Goal: Information Seeking & Learning: Learn about a topic

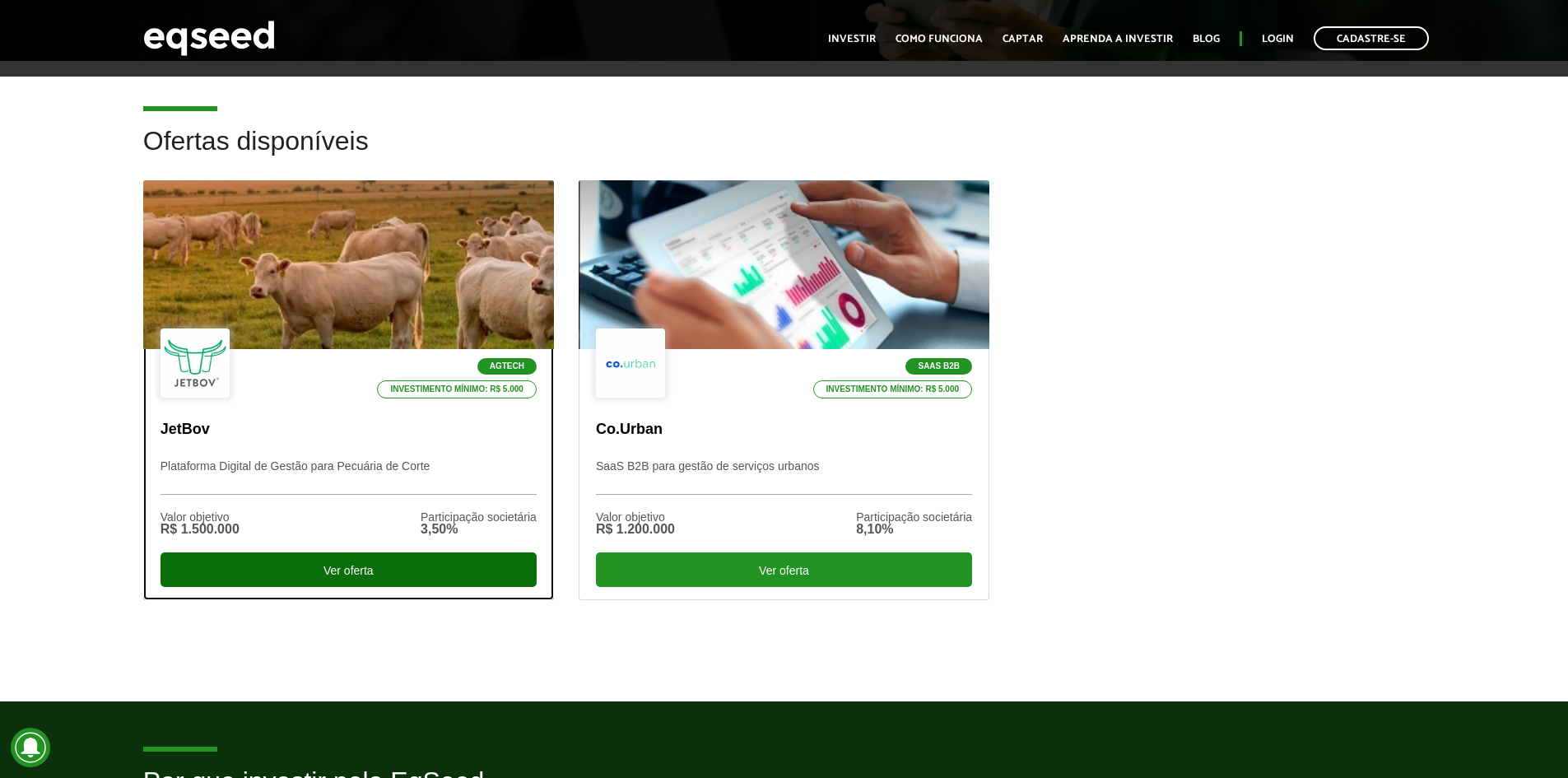
click at [315, 568] on div "Ver oferta" at bounding box center [348, 569] width 376 height 34
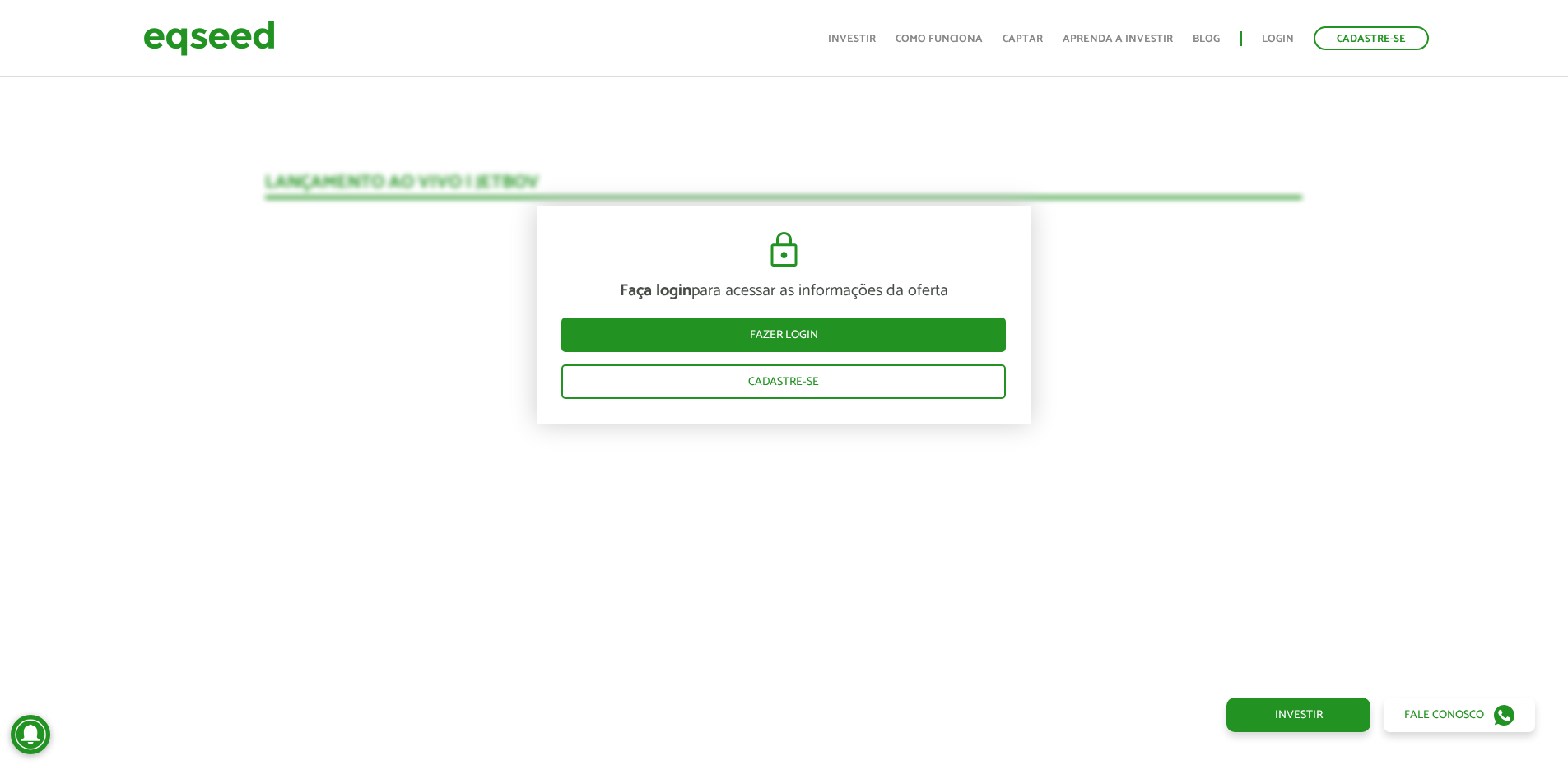
scroll to position [1458, 0]
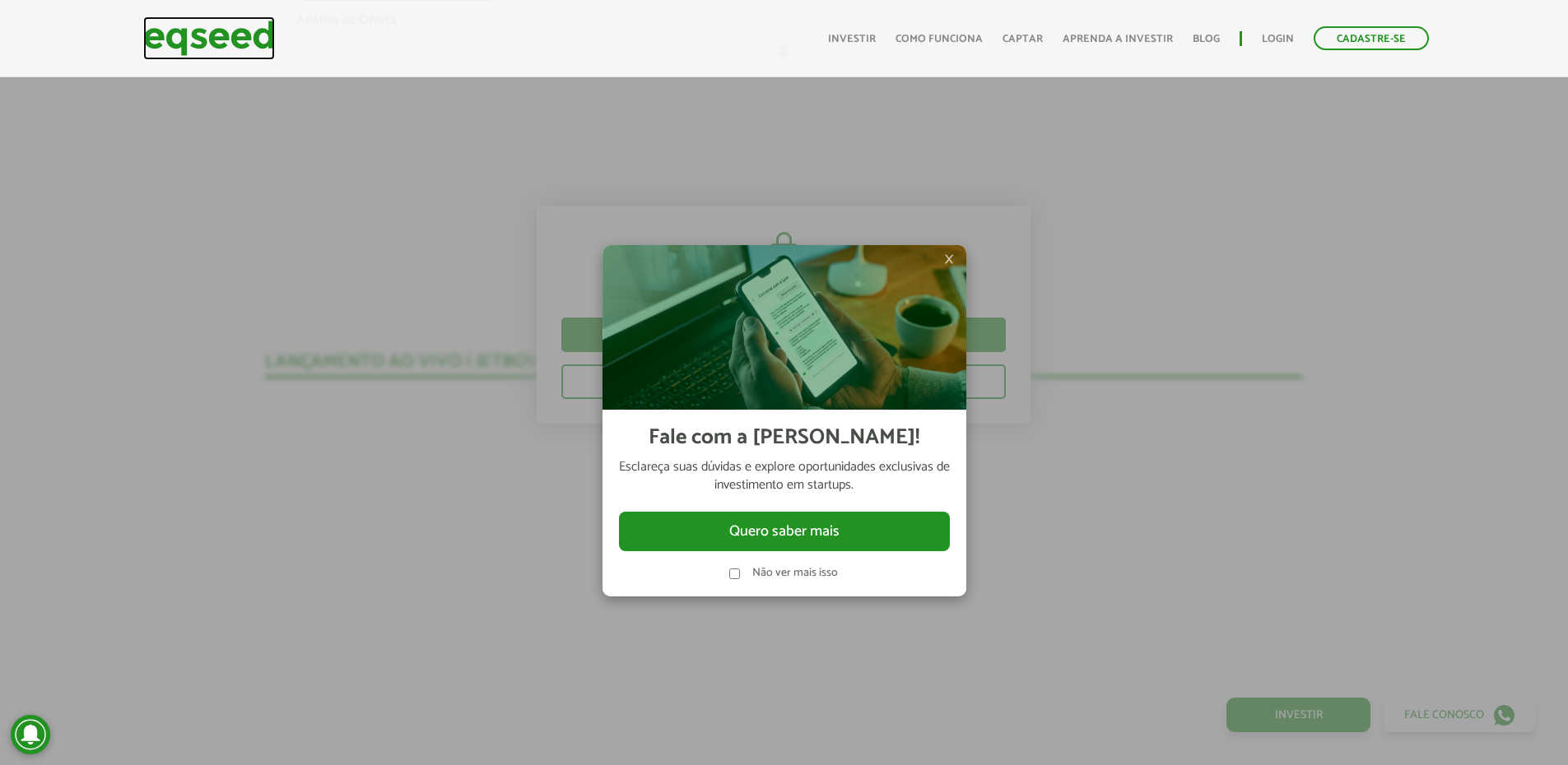
click at [234, 35] on img at bounding box center [209, 38] width 132 height 43
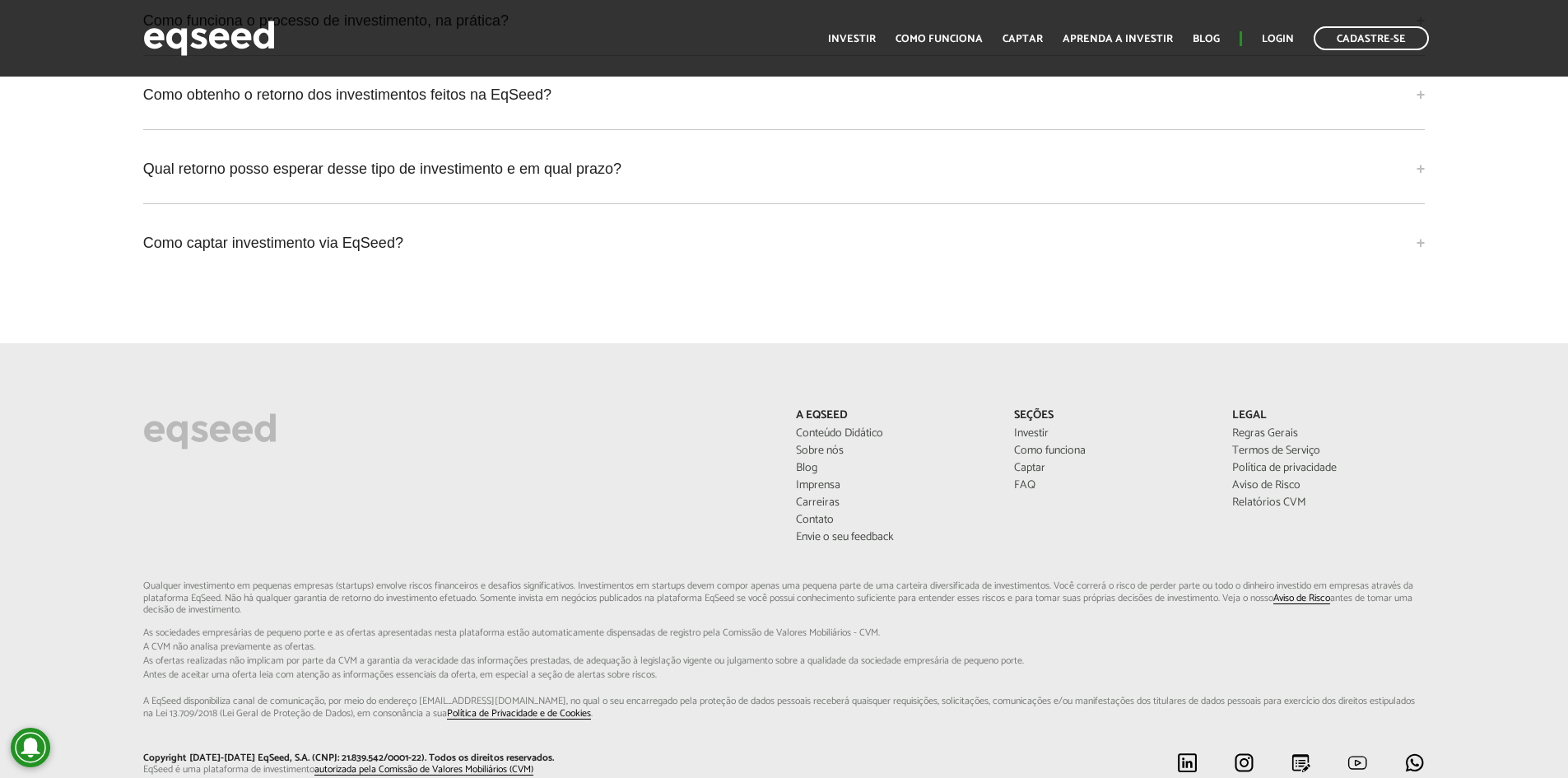
scroll to position [4383, 0]
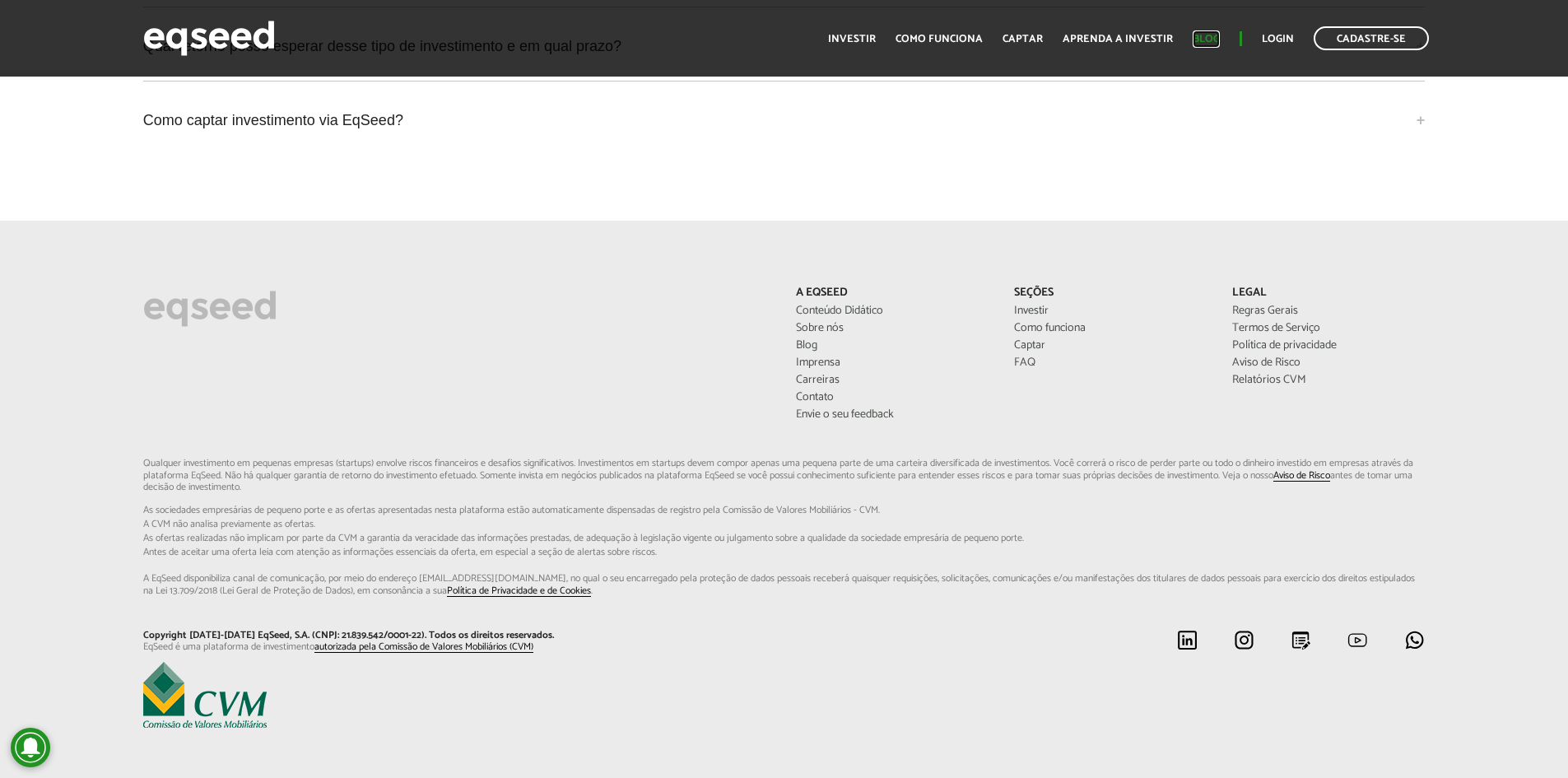
click at [1207, 40] on link "Blog" at bounding box center [1205, 40] width 27 height 11
click at [959, 37] on link "Como funciona" at bounding box center [939, 40] width 88 height 11
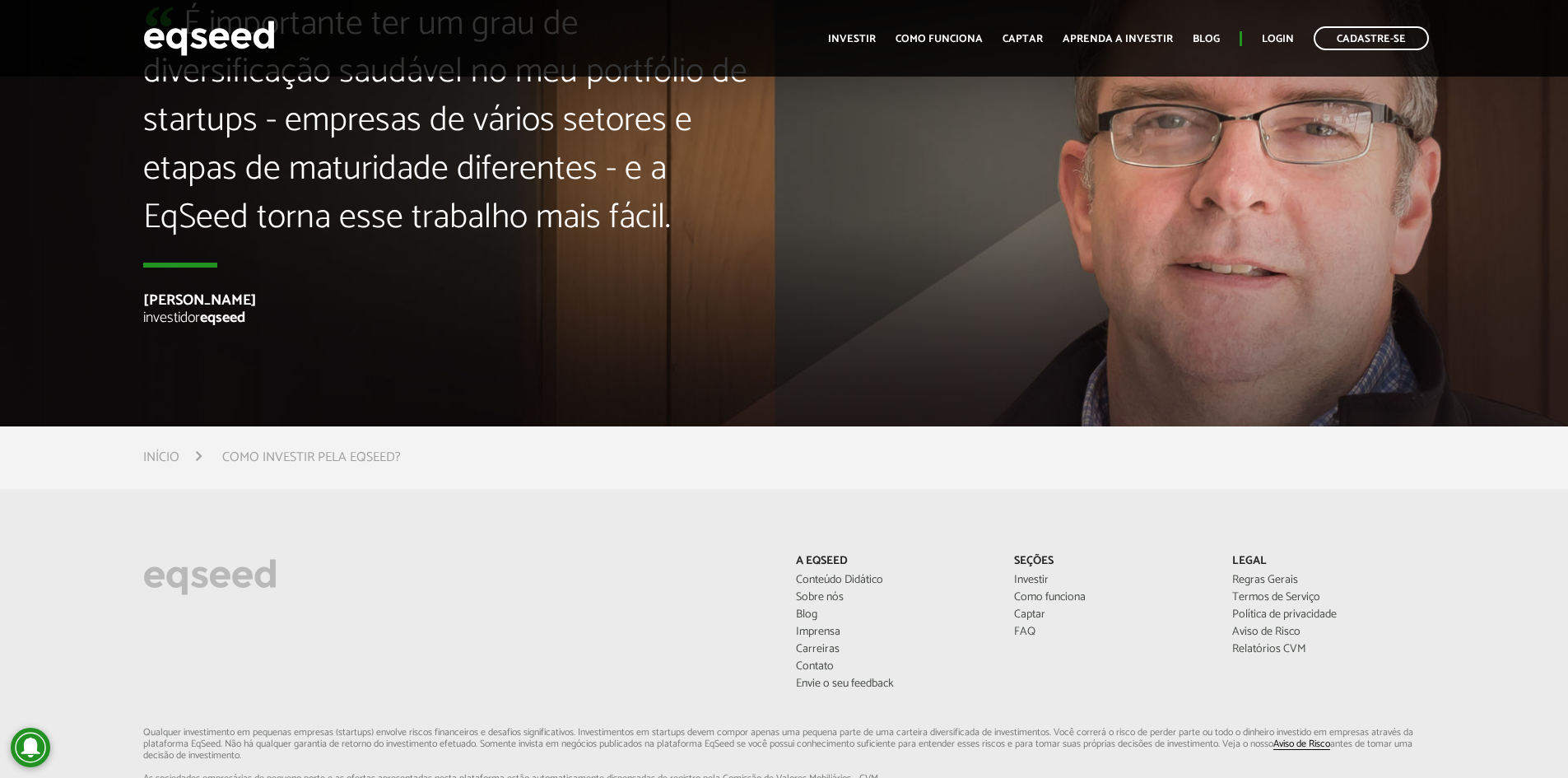
scroll to position [4483, 0]
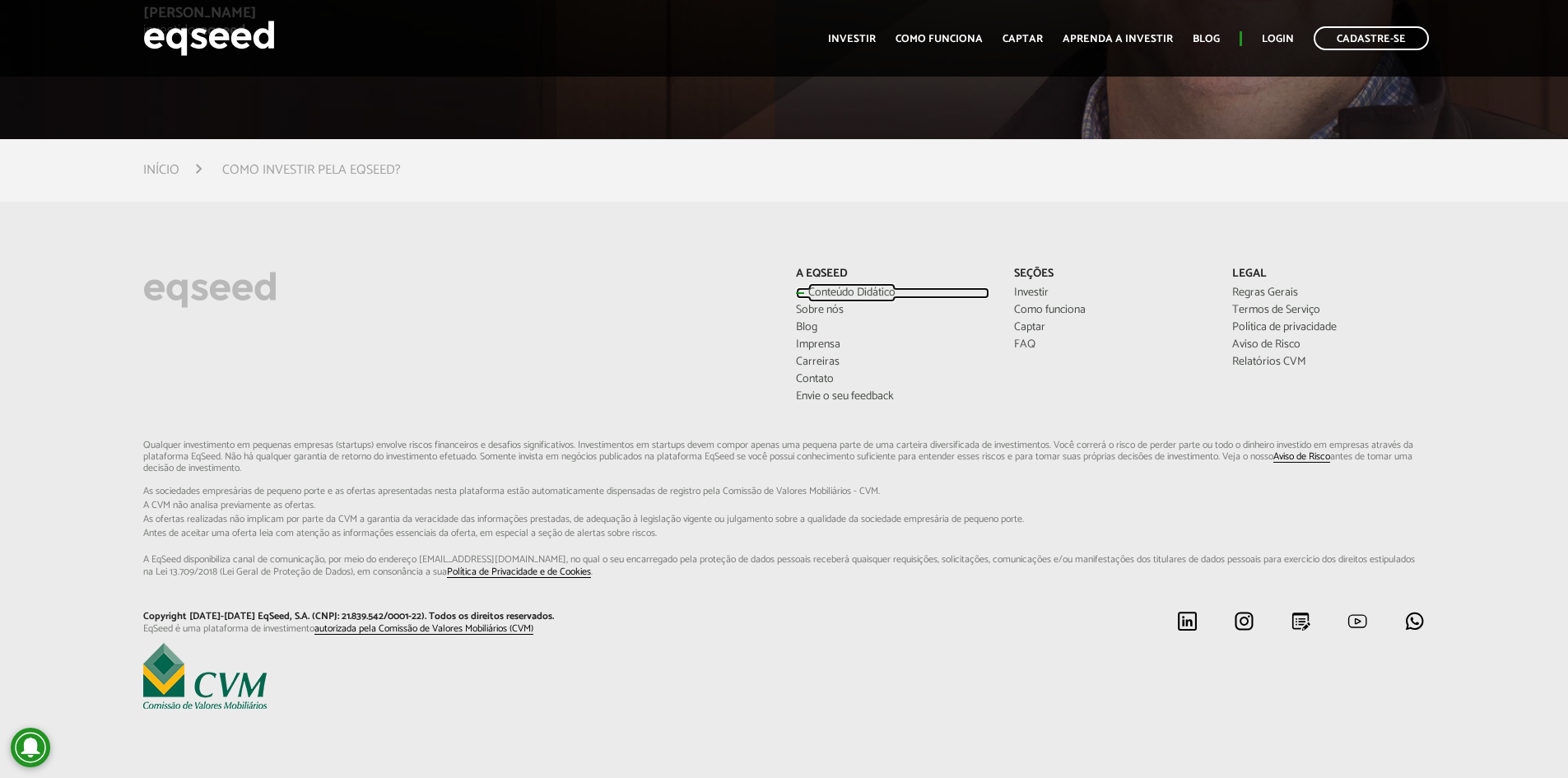
click at [824, 289] on link "Conteúdo Didático" at bounding box center [892, 293] width 194 height 11
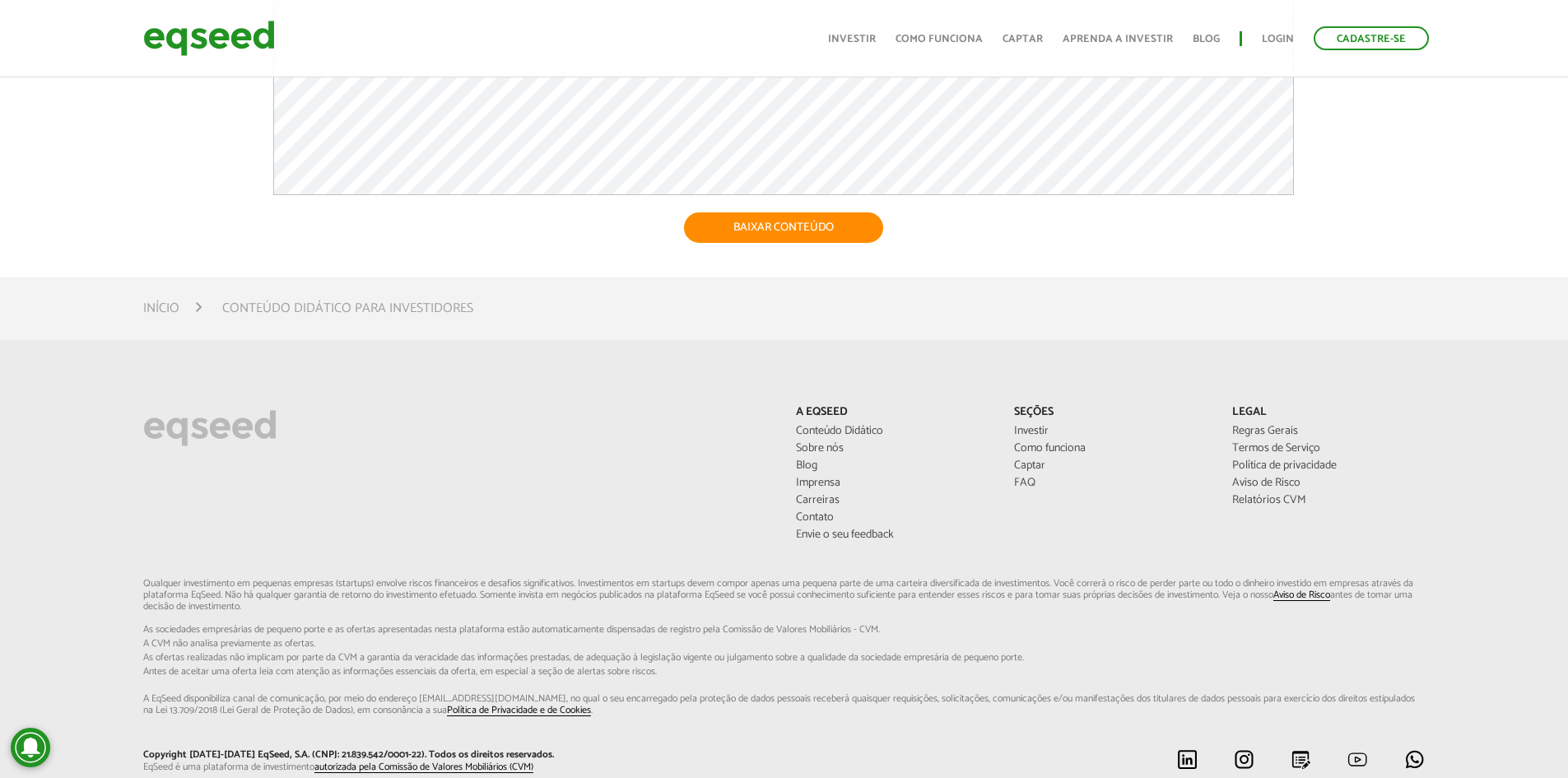
scroll to position [714, 0]
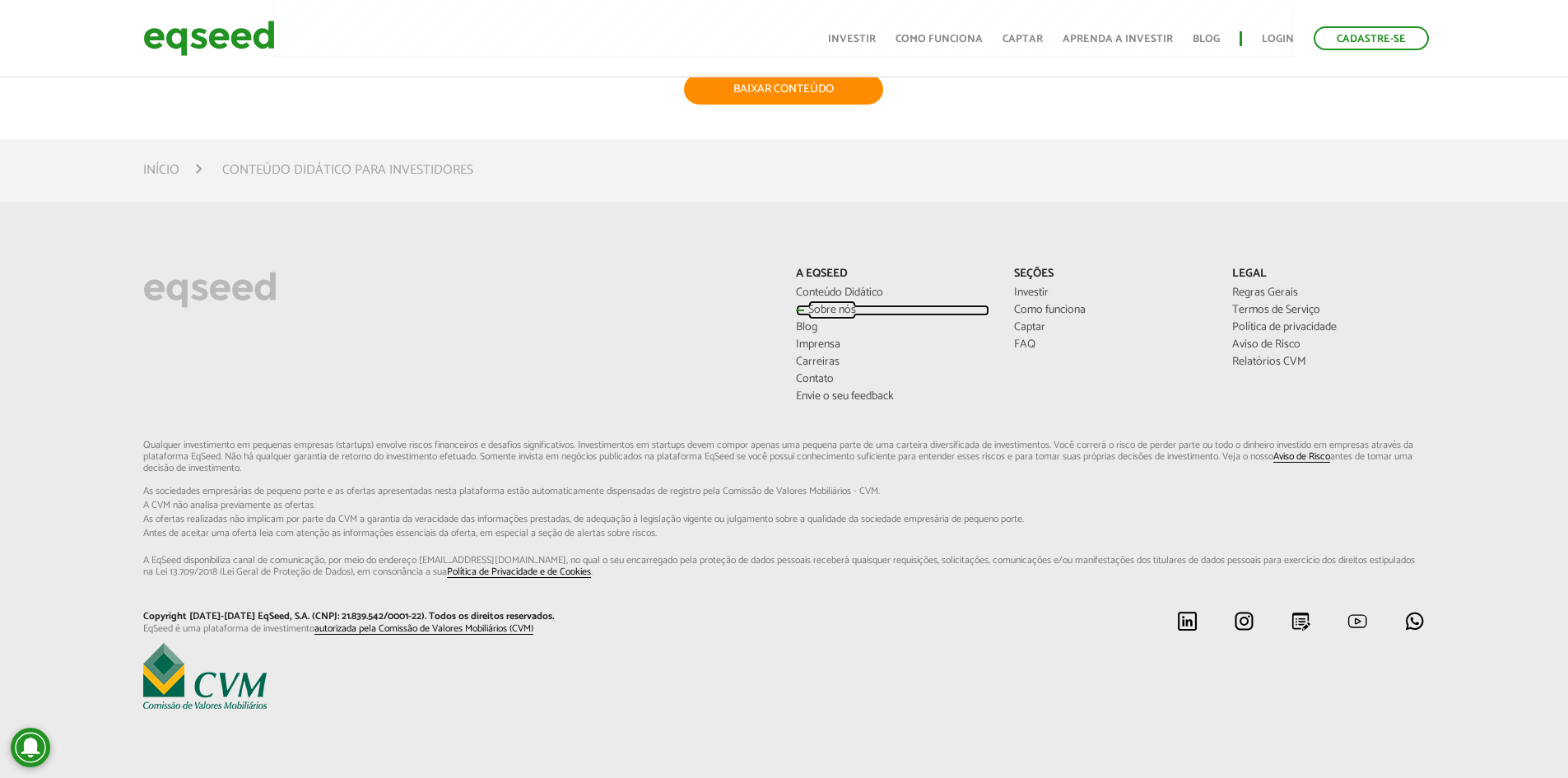
click at [838, 312] on link "Sobre nós" at bounding box center [892, 310] width 194 height 11
click at [1055, 291] on link "Investir" at bounding box center [1110, 293] width 194 height 11
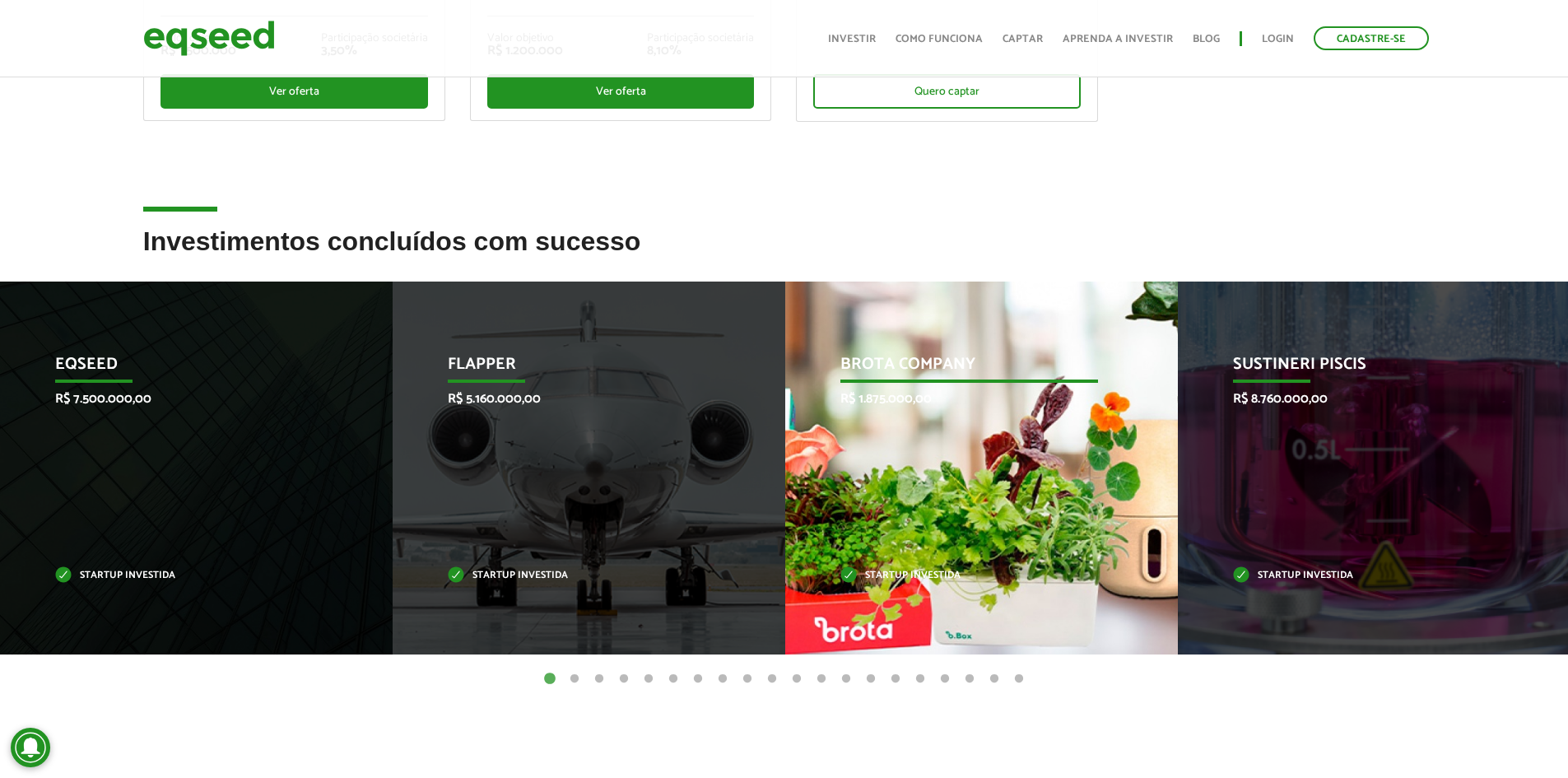
scroll to position [491, 0]
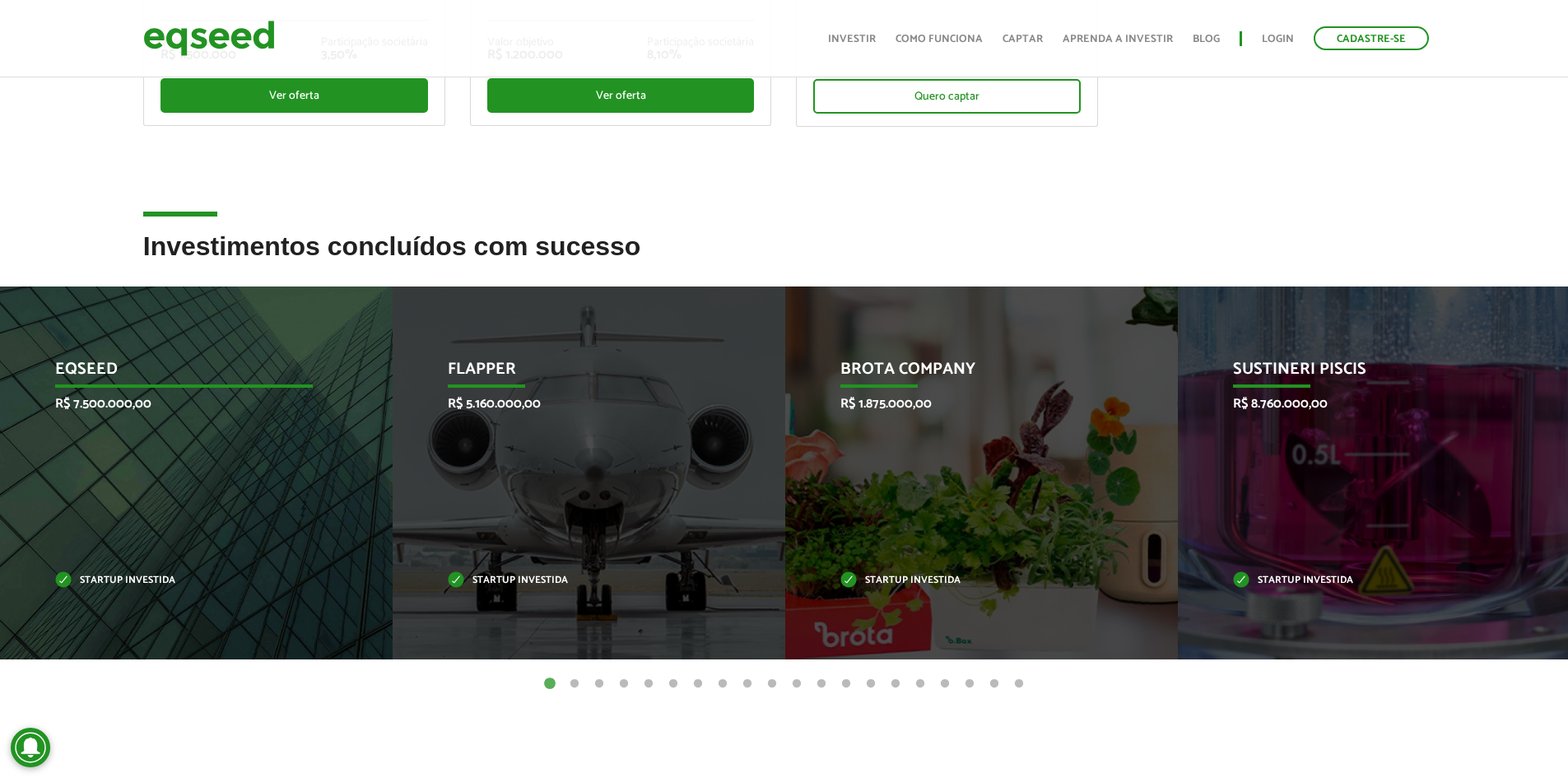
click at [126, 585] on p "Startup investida" at bounding box center [184, 581] width 257 height 9
click at [102, 380] on p "EqSeed" at bounding box center [184, 374] width 257 height 28
click at [90, 360] on p "EqSeed" at bounding box center [184, 374] width 257 height 28
click at [80, 396] on p "R$ 7.500.000,00" at bounding box center [184, 403] width 257 height 16
click at [86, 422] on div "EqSeed R$ 7.500.000,00 Startup investida" at bounding box center [184, 473] width 368 height 373
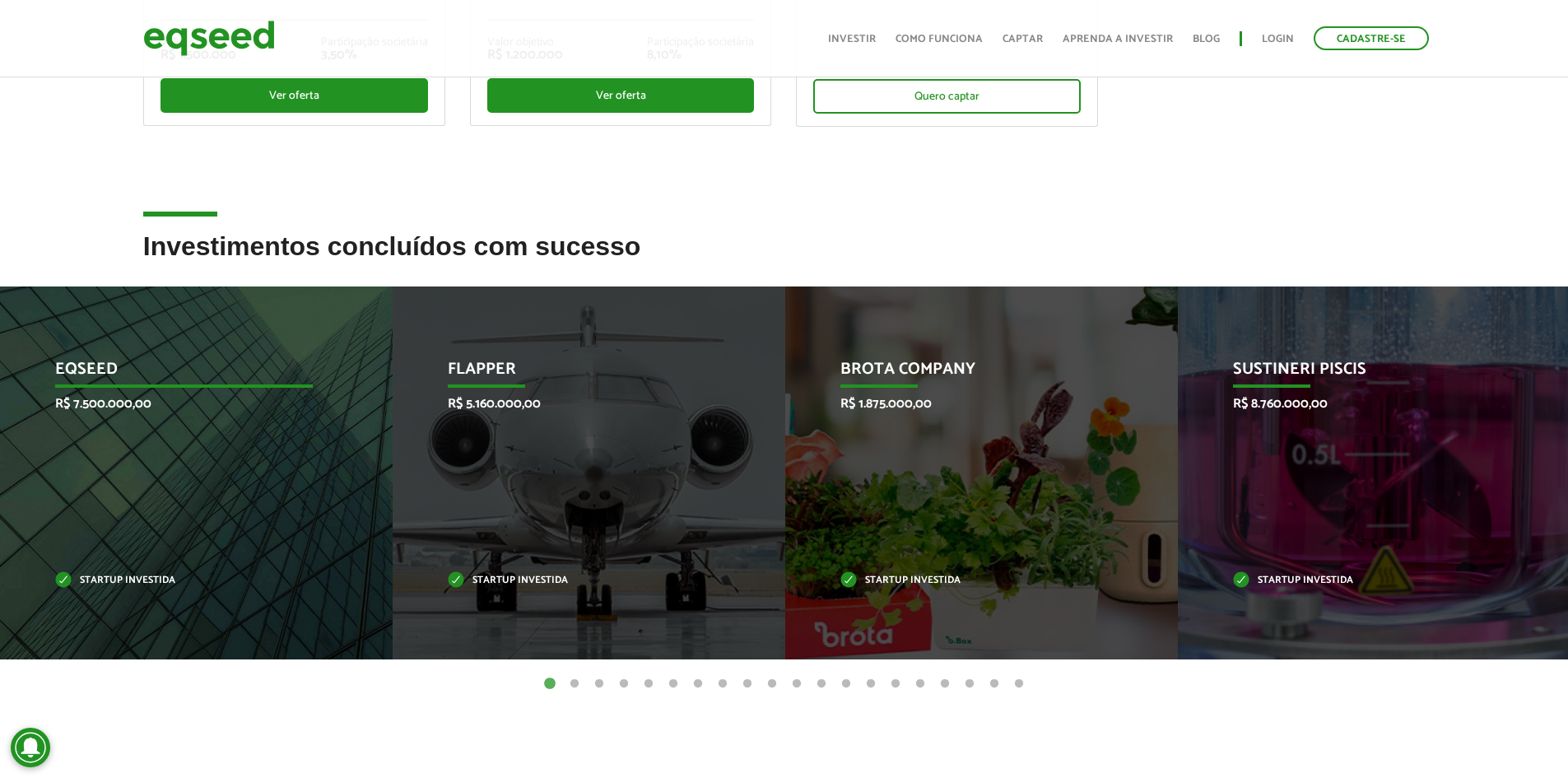
click at [85, 422] on div "EqSeed R$ 7.500.000,00 Startup investida" at bounding box center [184, 473] width 368 height 373
click at [90, 557] on div "EqSeed R$ 7.500.000,00 Startup investida" at bounding box center [184, 473] width 368 height 373
click at [76, 579] on p "Startup investida" at bounding box center [184, 581] width 257 height 9
click at [69, 577] on p "Startup investida" at bounding box center [184, 581] width 257 height 9
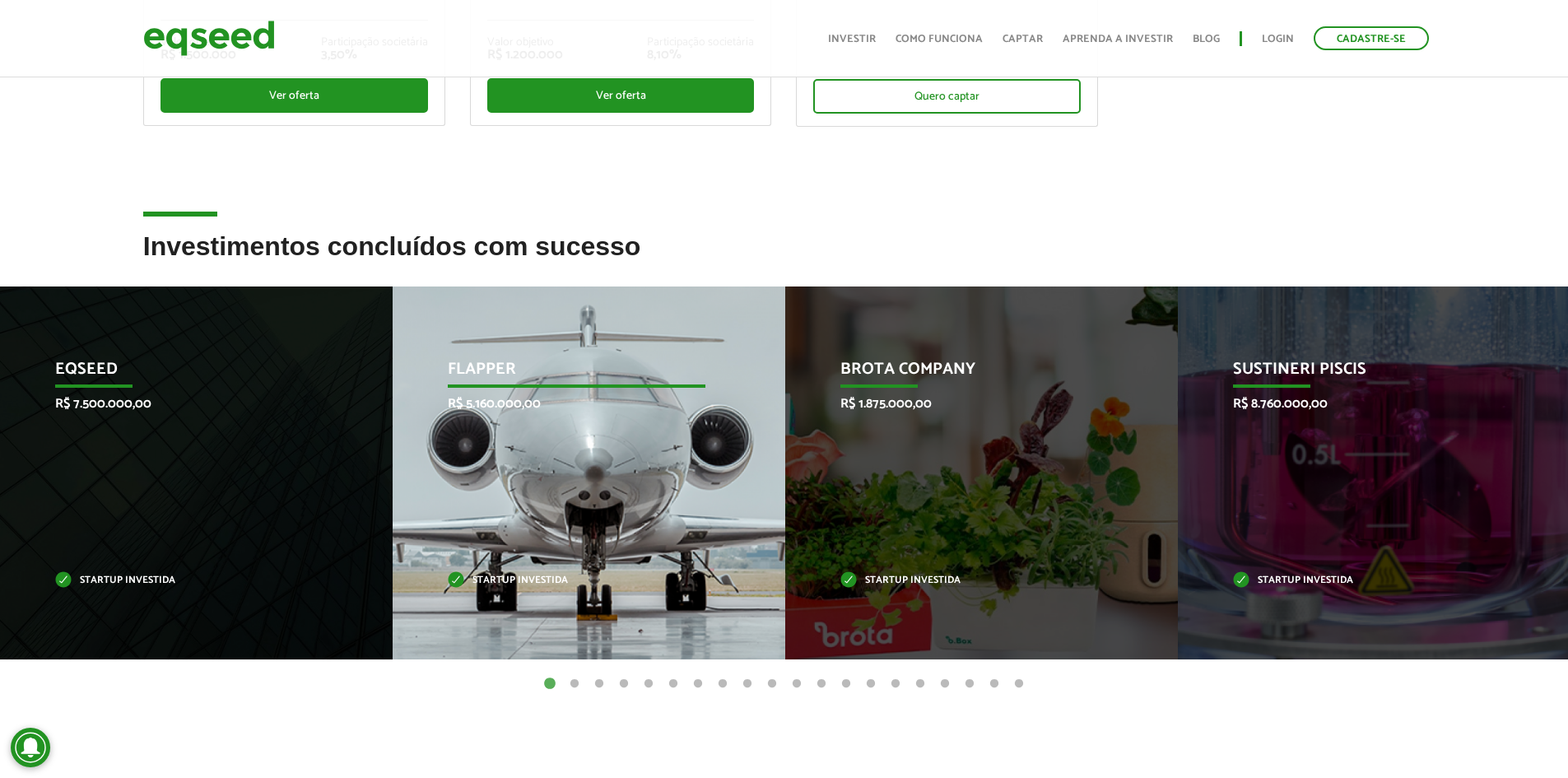
click at [531, 432] on div "Flapper R$ 5.160.000,00 Startup investida" at bounding box center [576, 473] width 368 height 373
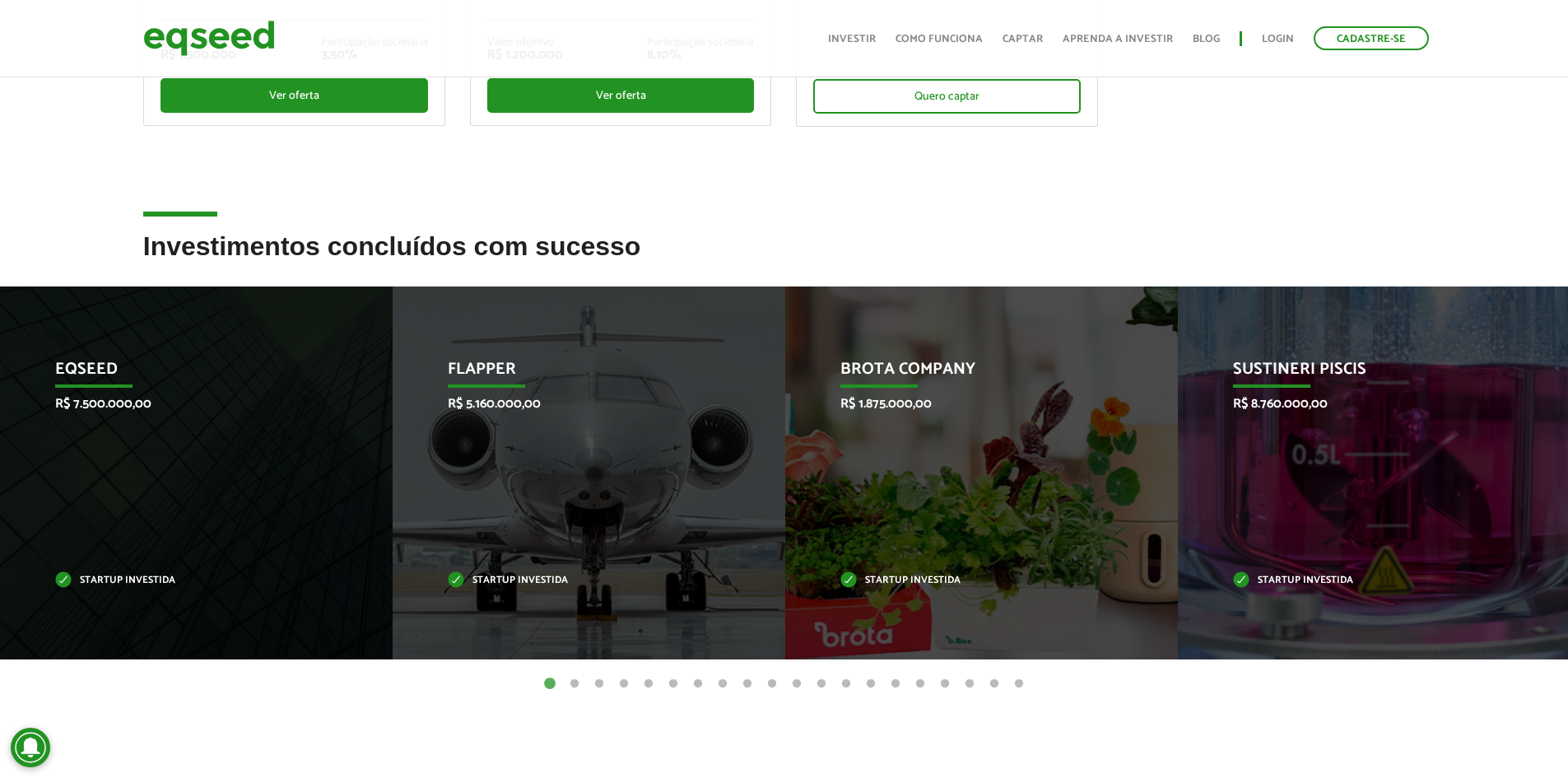
click at [574, 684] on button "2" at bounding box center [574, 684] width 17 height 17
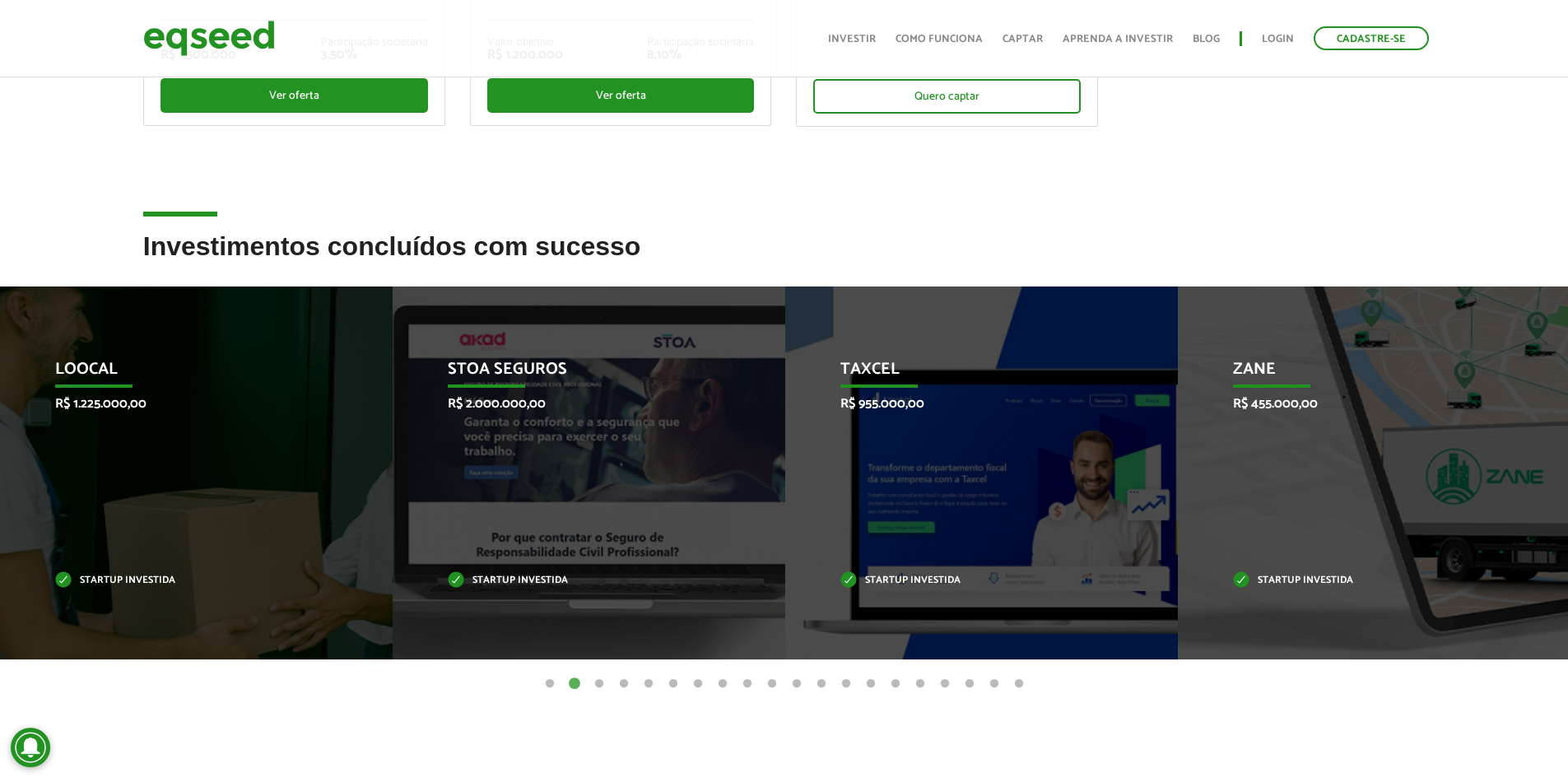
click at [551, 685] on button "1" at bounding box center [550, 684] width 17 height 17
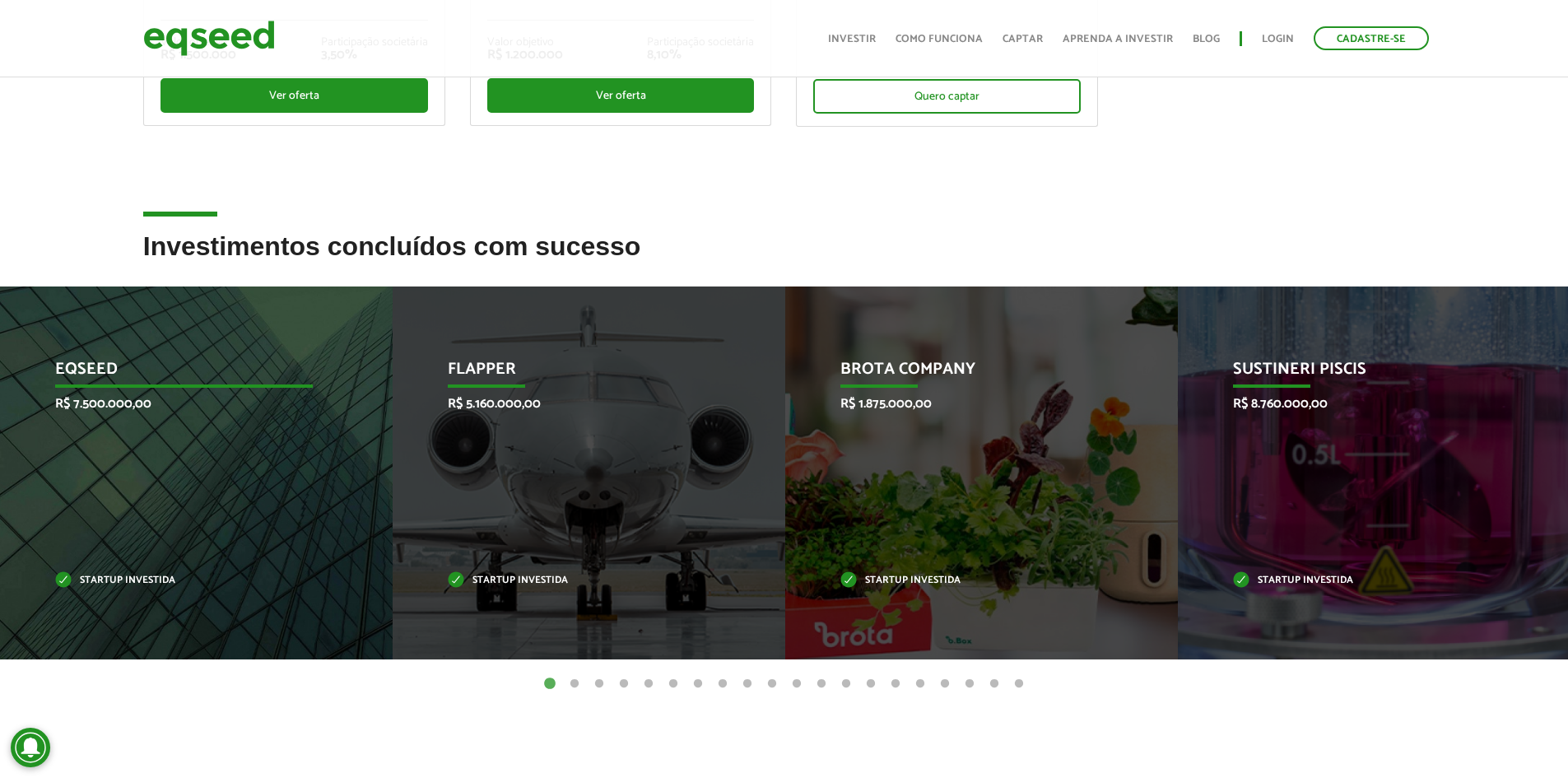
click at [223, 489] on div "EqSeed R$ 7.500.000,00 Startup investida" at bounding box center [184, 473] width 368 height 373
click at [114, 401] on p "R$ 7.500.000,00" at bounding box center [184, 403] width 257 height 16
click at [90, 360] on p "EqSeed" at bounding box center [184, 374] width 257 height 28
click at [116, 590] on div "EqSeed R$ 7.500.000,00 Startup investida" at bounding box center [184, 473] width 368 height 373
click at [114, 584] on p "Startup investida" at bounding box center [184, 581] width 257 height 9
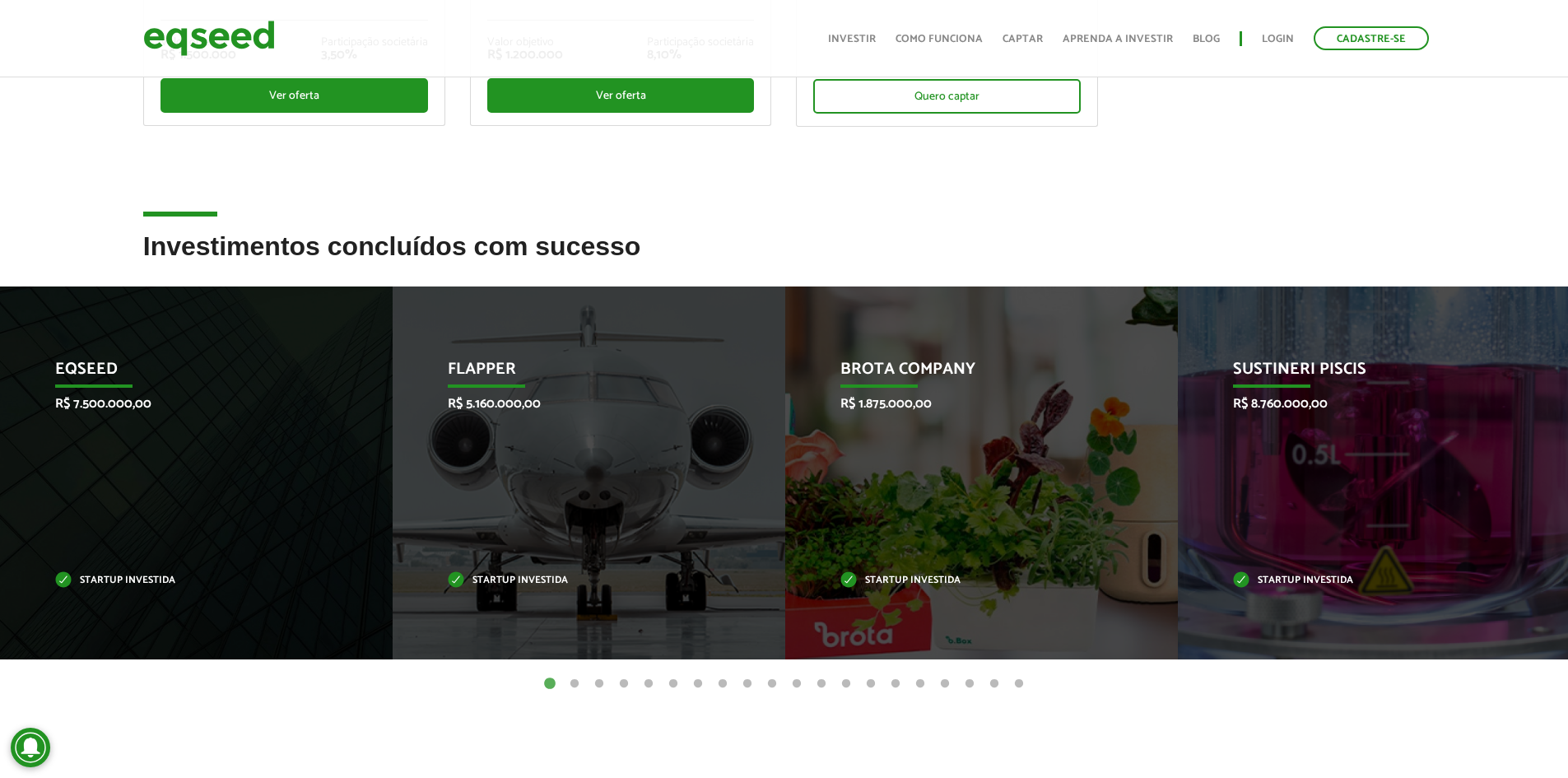
click at [1020, 682] on button "20" at bounding box center [1019, 684] width 17 height 17
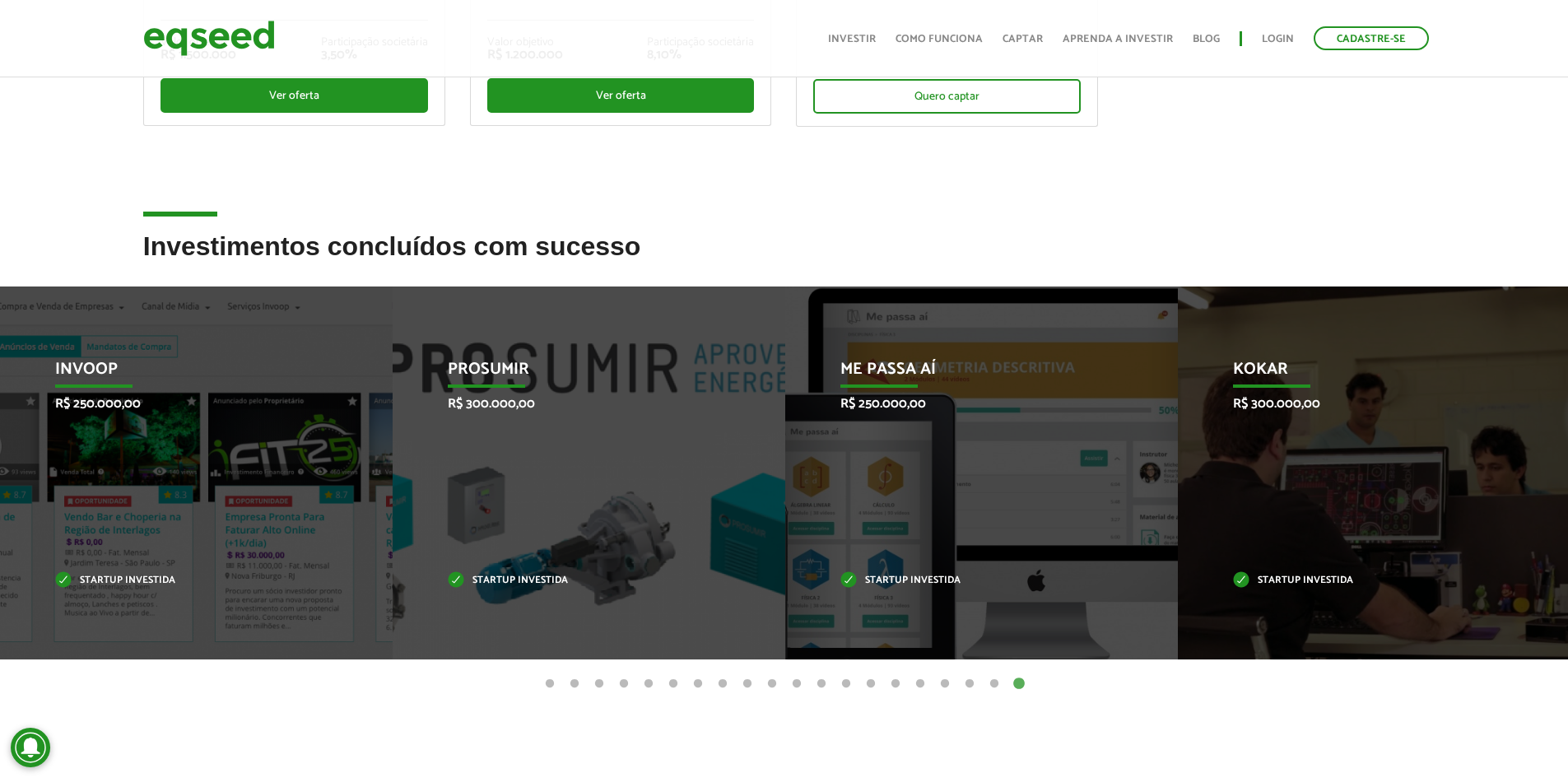
click at [551, 679] on button "1" at bounding box center [550, 684] width 17 height 17
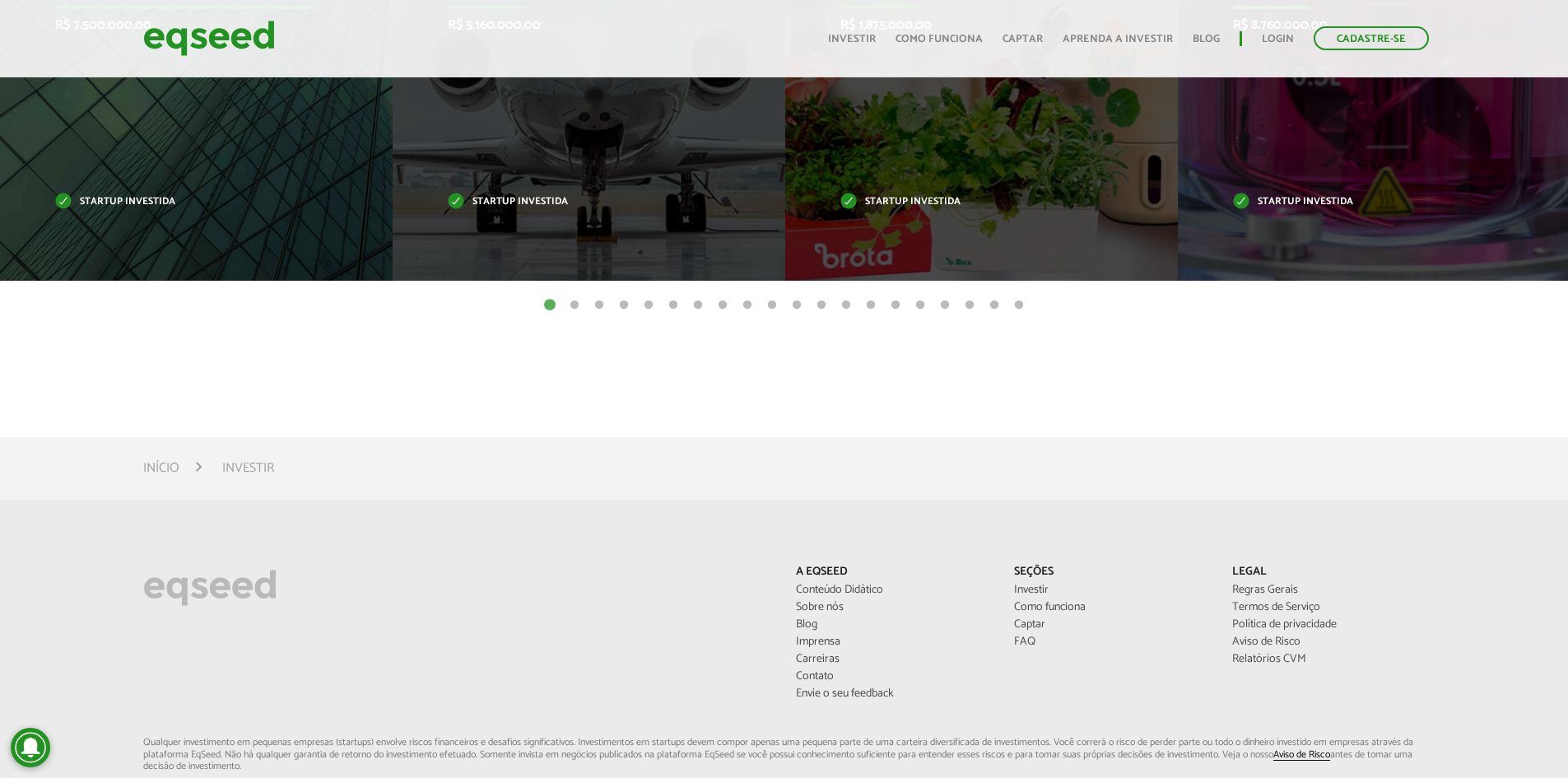
scroll to position [820, 0]
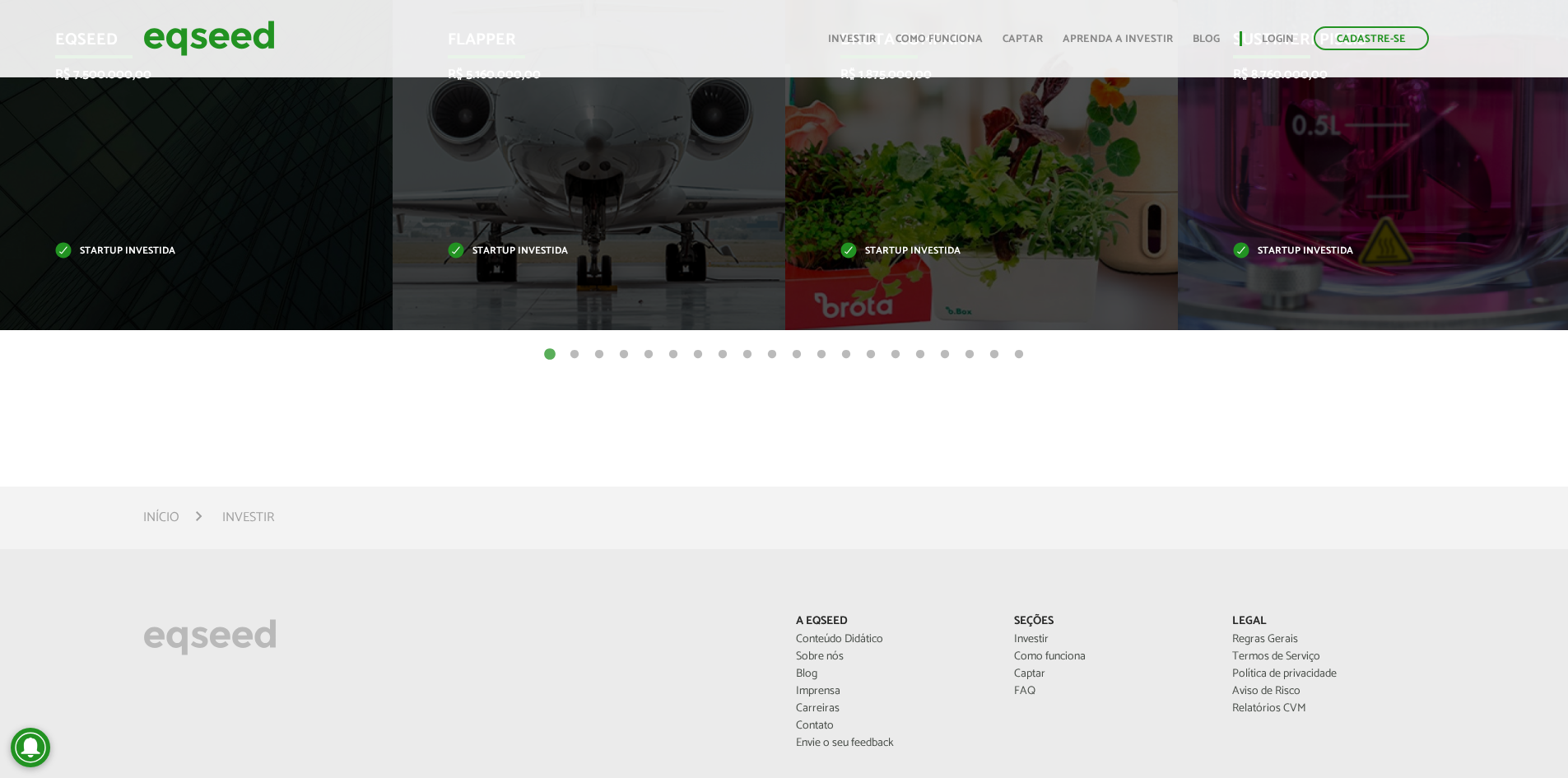
drag, startPoint x: 209, startPoint y: 48, endPoint x: 194, endPoint y: 425, distance: 377.3
click at [194, 425] on article "Investimentos concluídos com sucesso Invoop R$ 250.000,00 Startup investida Pro…" at bounding box center [784, 178] width 1568 height 550
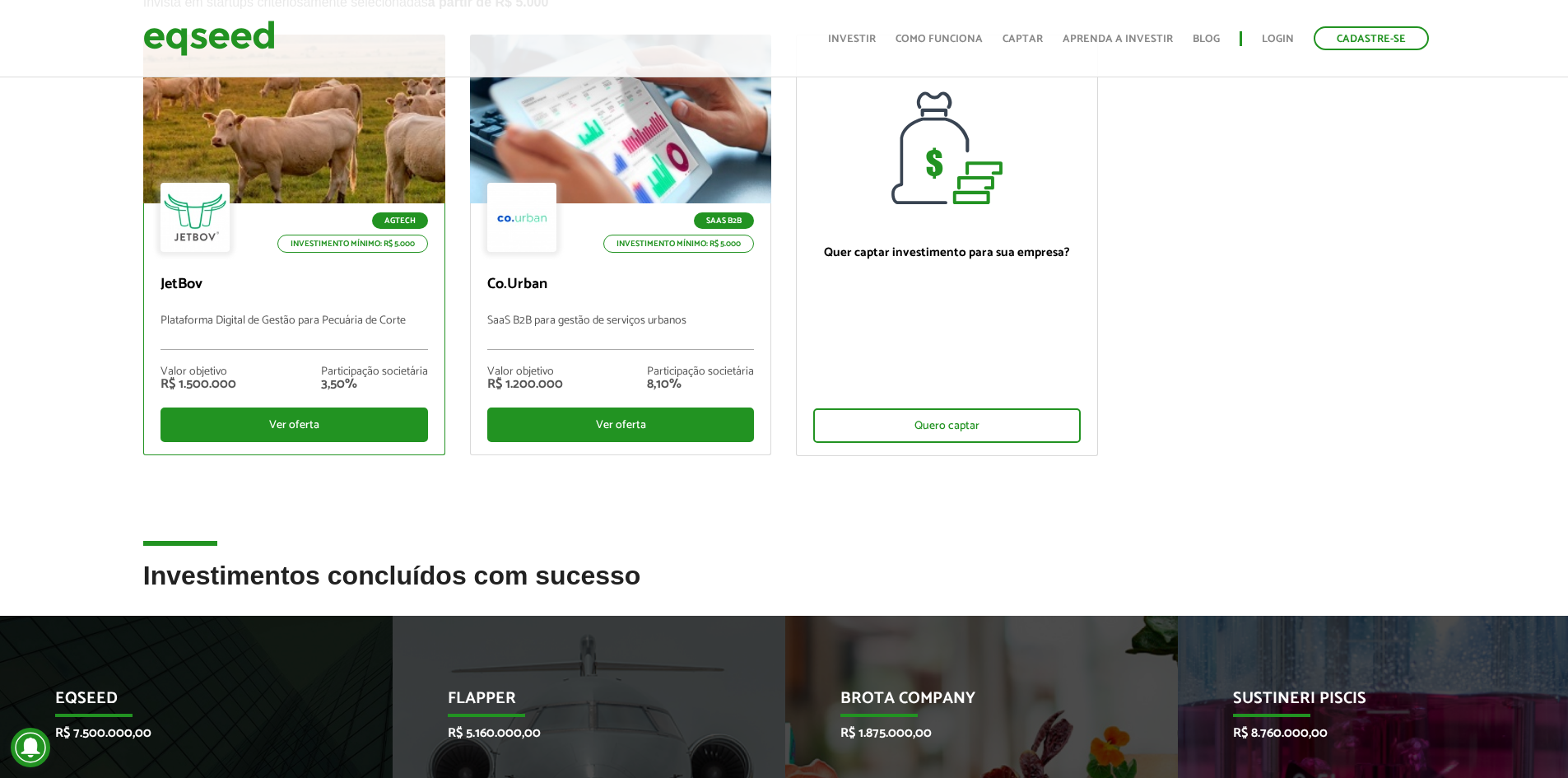
scroll to position [0, 0]
